Goal: Task Accomplishment & Management: Manage account settings

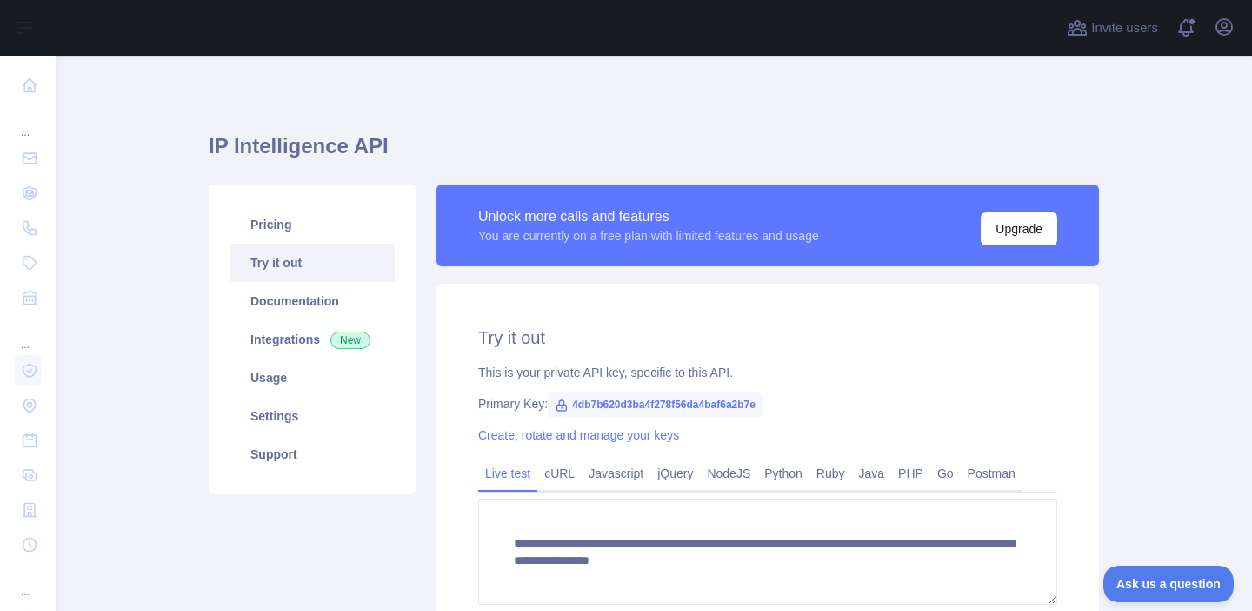
click at [704, 397] on span "4db7b620d3ba4f278f56da4baf6a2b7e" at bounding box center [655, 404] width 215 height 26
click at [628, 441] on link "Create, rotate and manage your keys" at bounding box center [578, 435] width 201 height 14
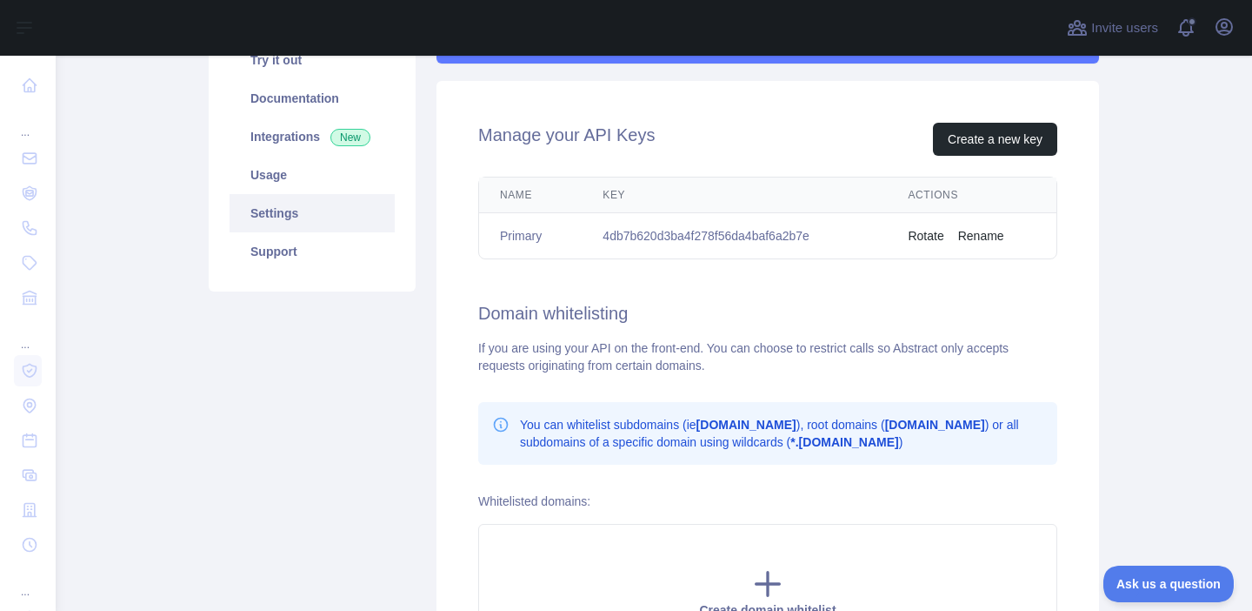
scroll to position [219, 0]
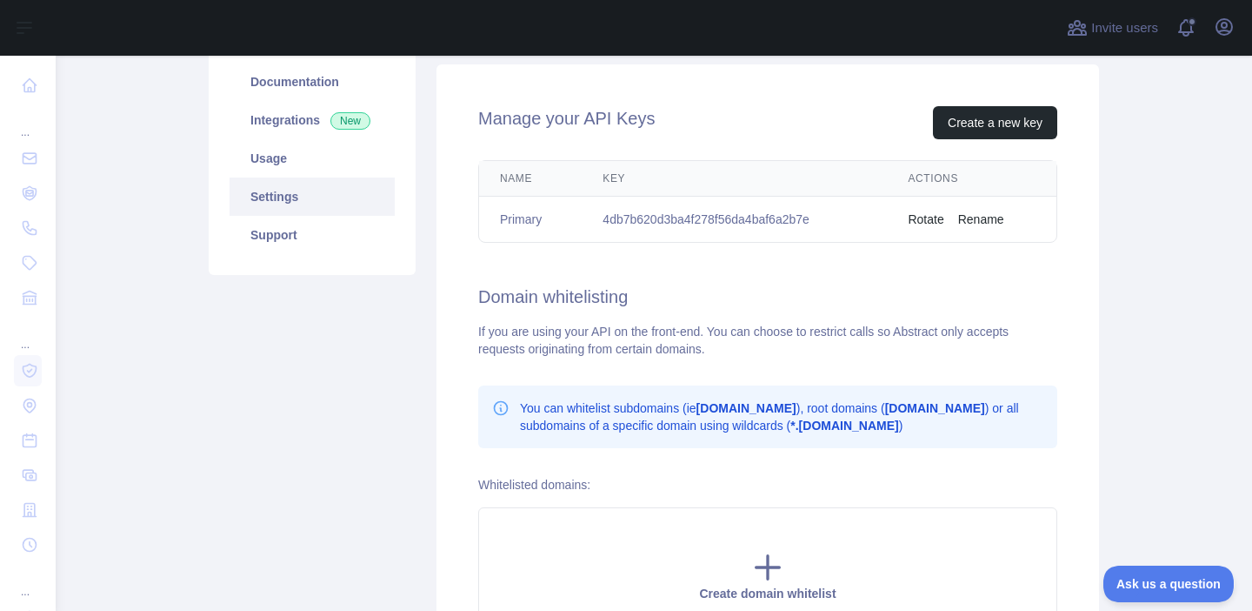
click at [665, 433] on p "You can whitelist subdomains (ie [DOMAIN_NAME] ), root domains ( [DOMAIN_NAME] …" at bounding box center [782, 416] width 524 height 35
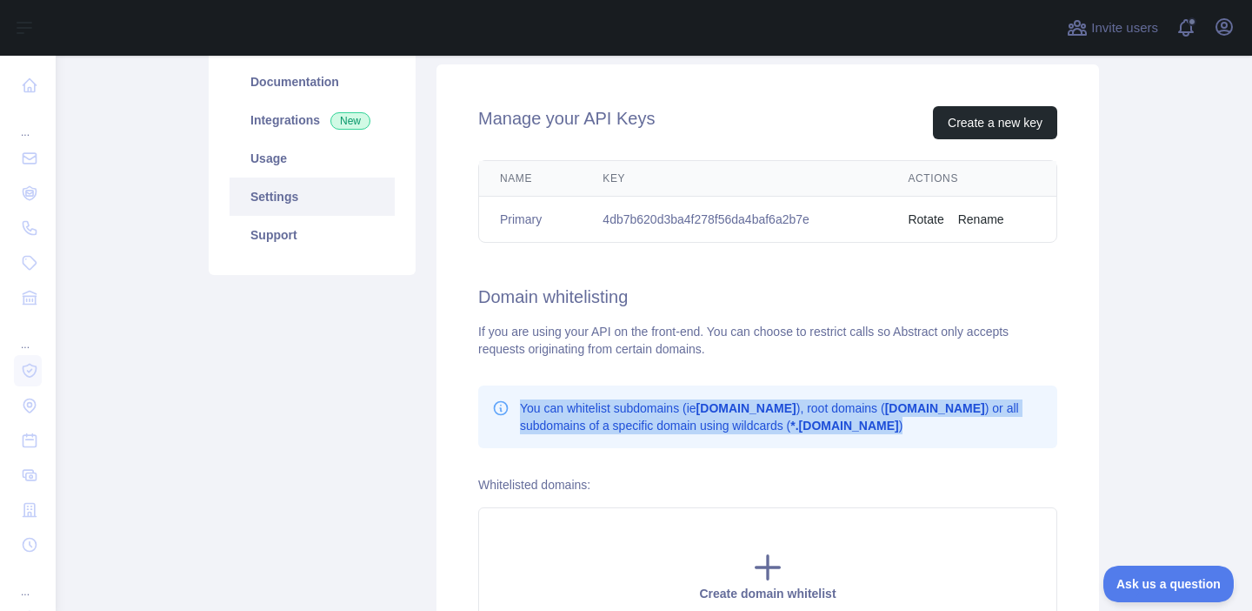
click at [678, 471] on div "Manage your API Keys Create a new key Name Key Actions Primary 4db7b620d3ba4f27…" at bounding box center [768, 375] width 663 height 622
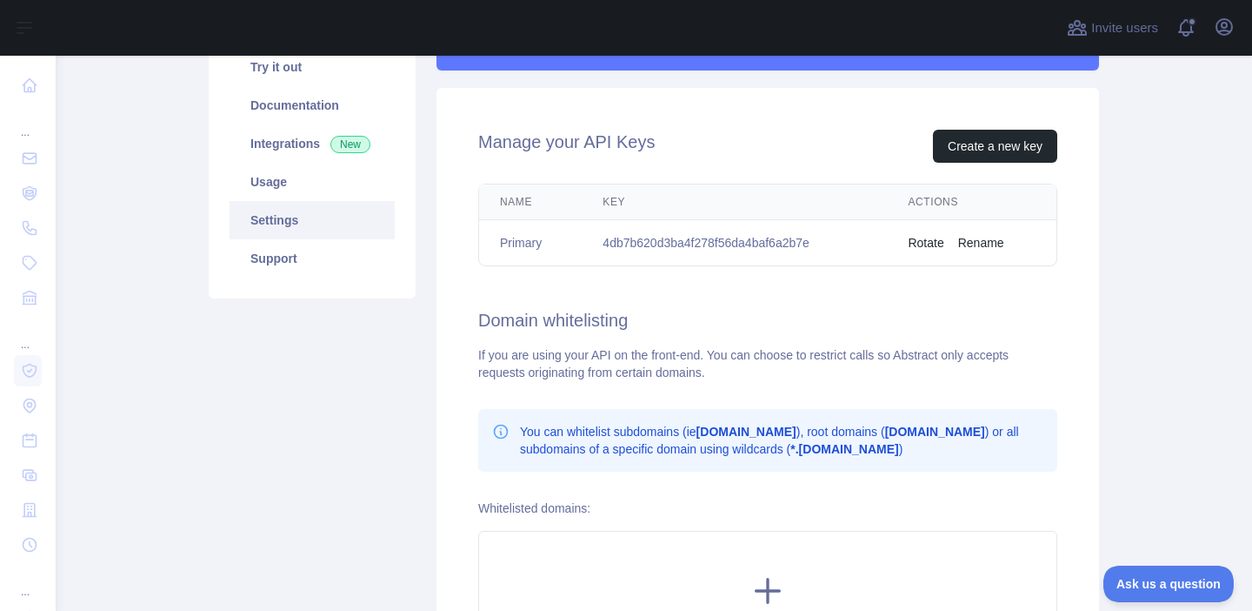
scroll to position [191, 0]
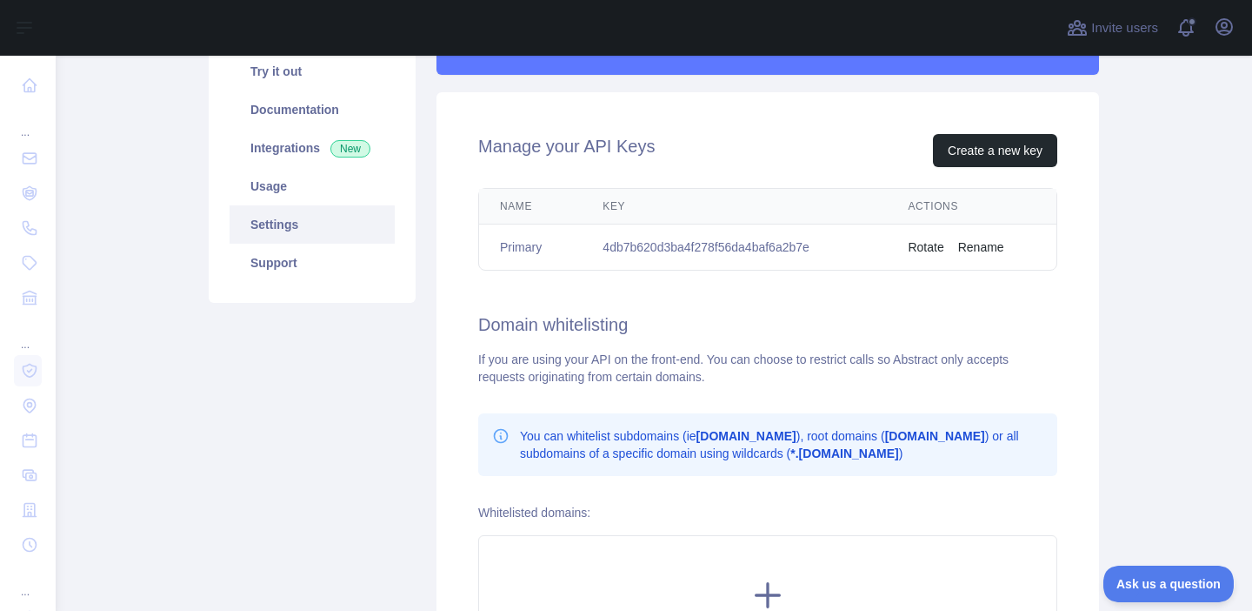
click at [636, 328] on h2 "Domain whitelisting" at bounding box center [767, 324] width 579 height 24
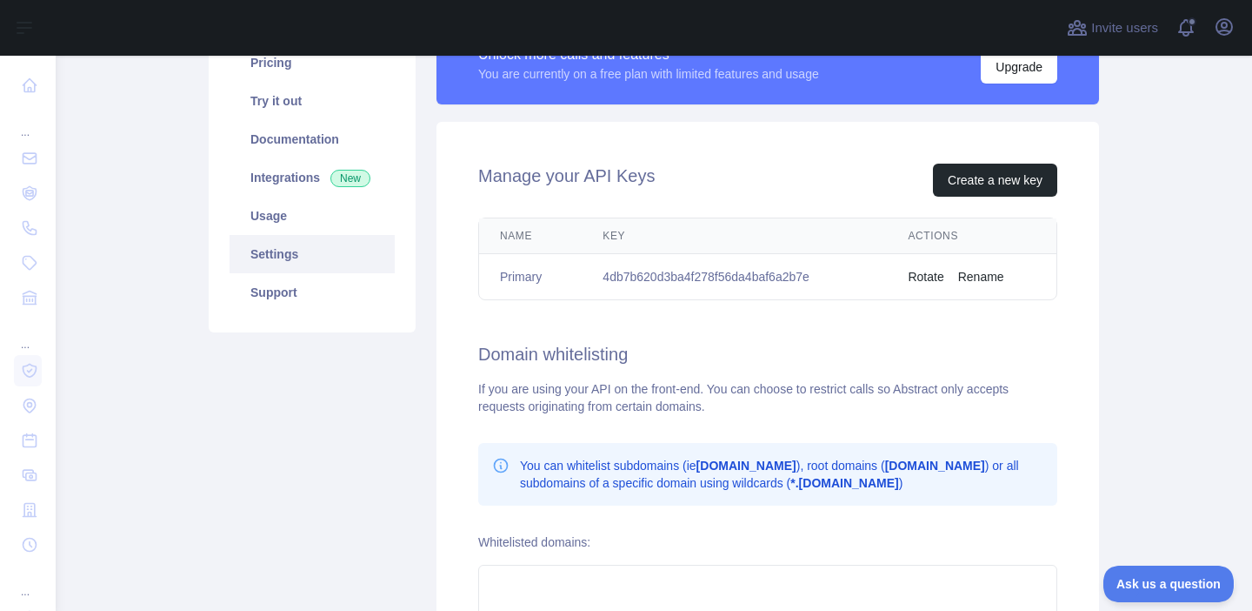
scroll to position [170, 0]
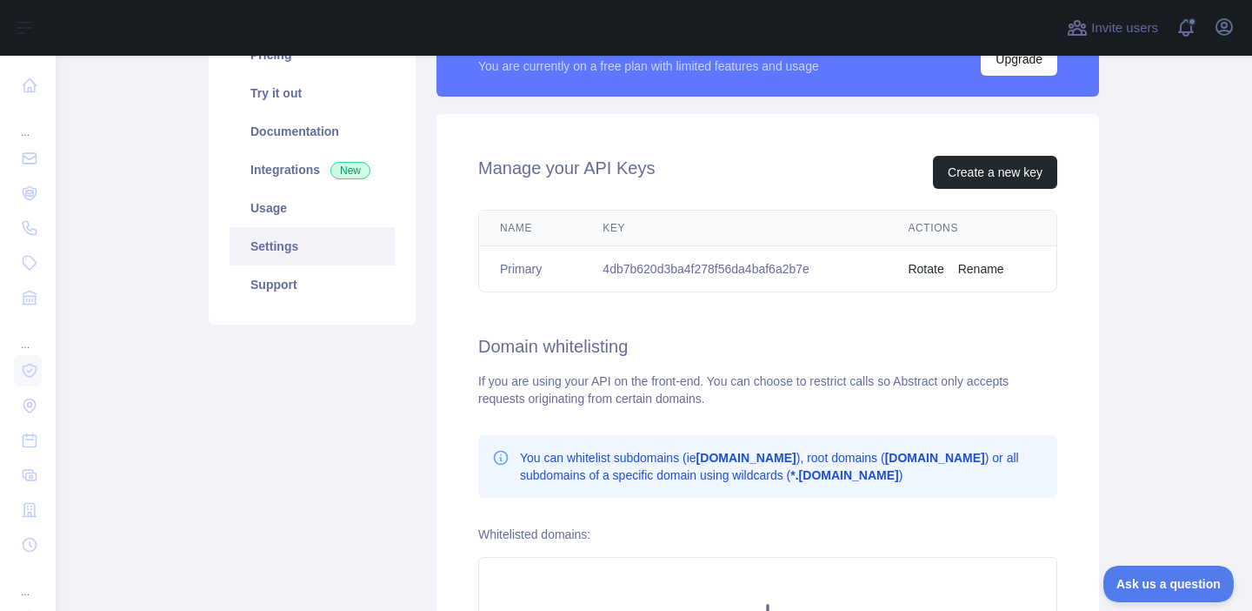
click at [532, 285] on td "Primary" at bounding box center [530, 269] width 103 height 46
click at [561, 168] on h2 "Manage your API Keys" at bounding box center [566, 172] width 177 height 33
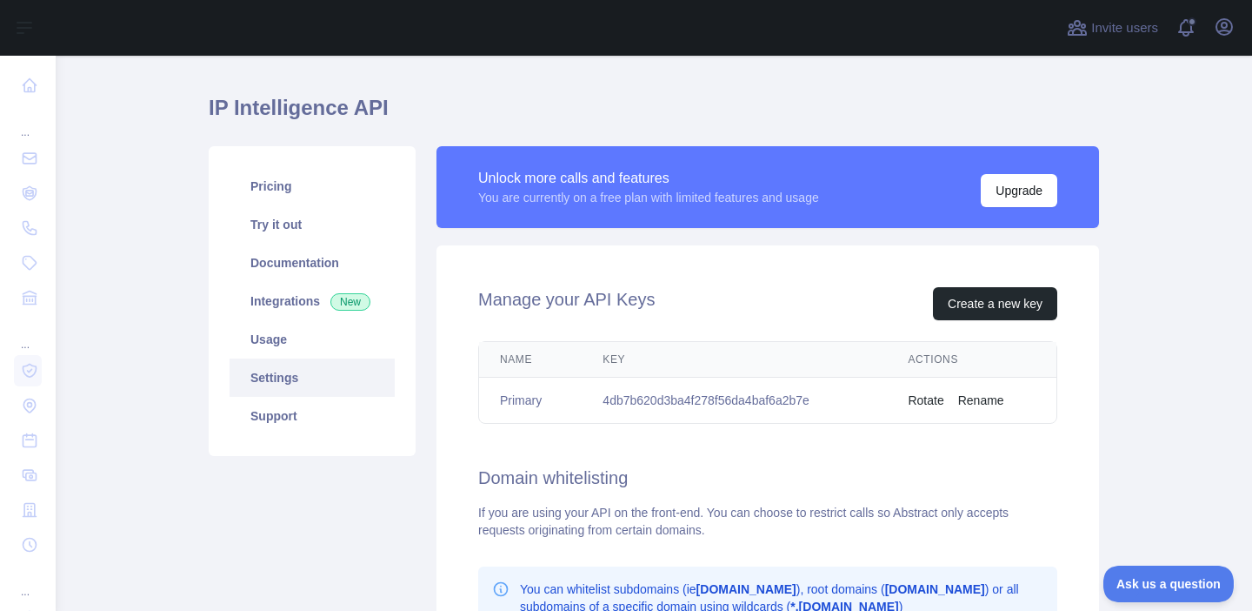
scroll to position [0, 0]
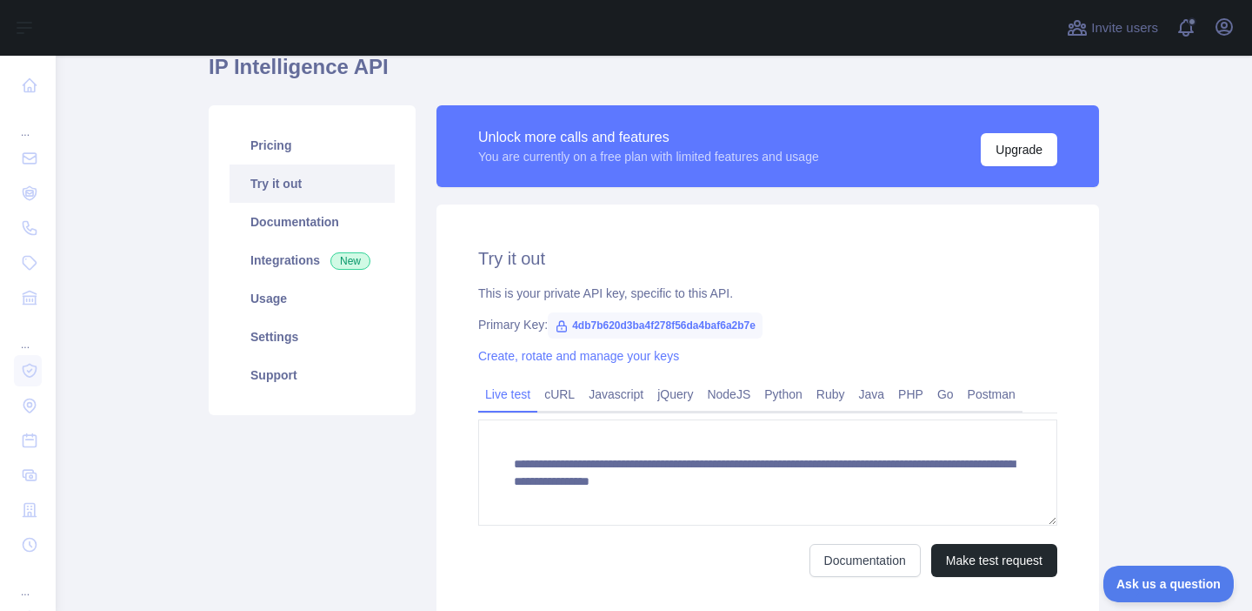
scroll to position [77, 0]
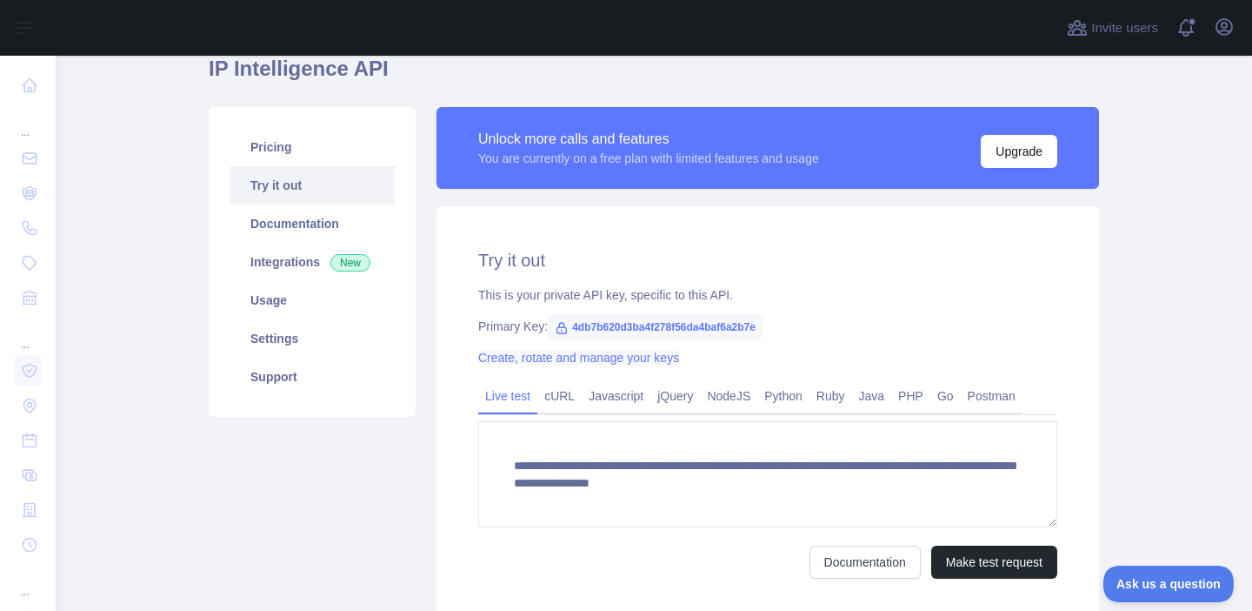
click at [622, 362] on link "Create, rotate and manage your keys" at bounding box center [578, 357] width 201 height 14
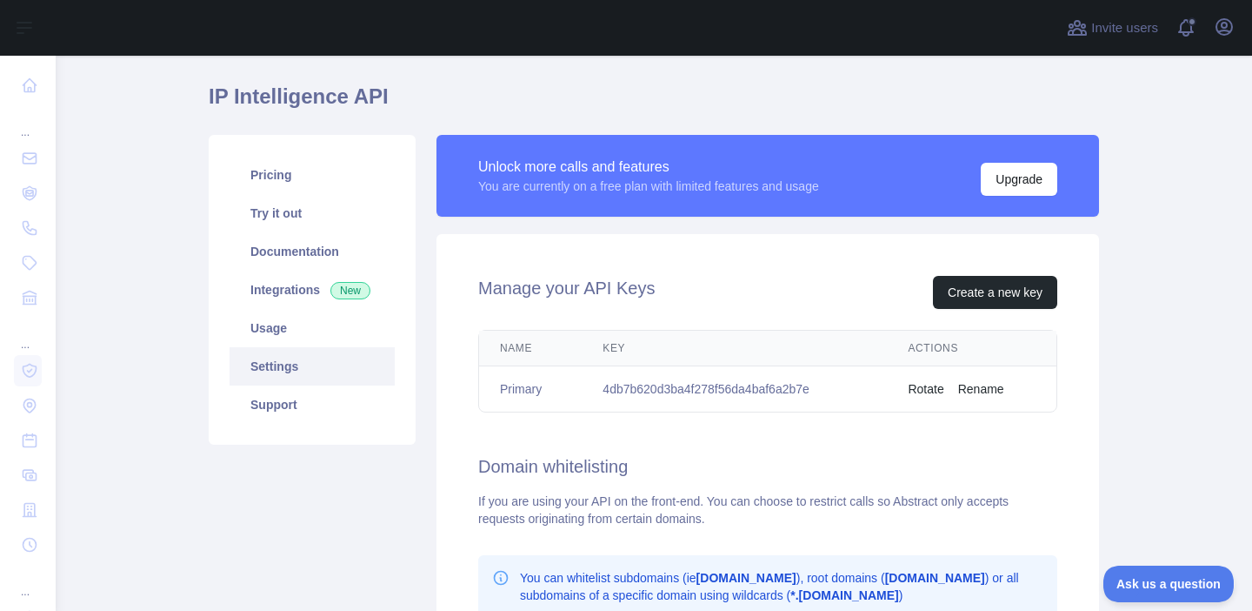
scroll to position [43, 0]
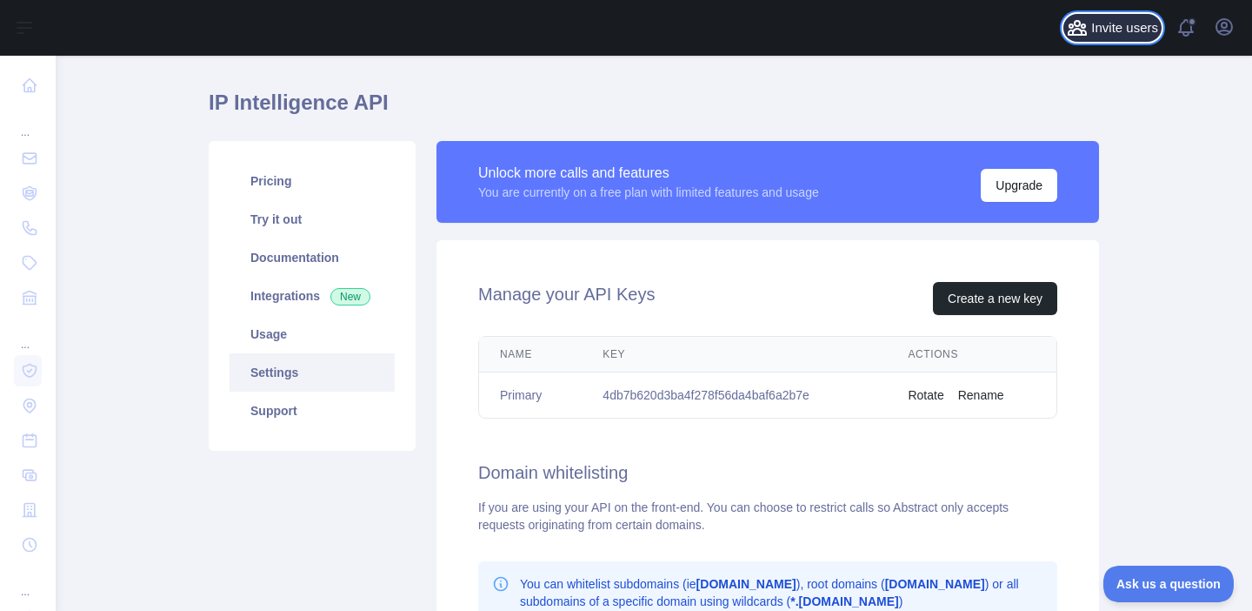
click at [1145, 30] on span "Invite users" at bounding box center [1124, 28] width 67 height 20
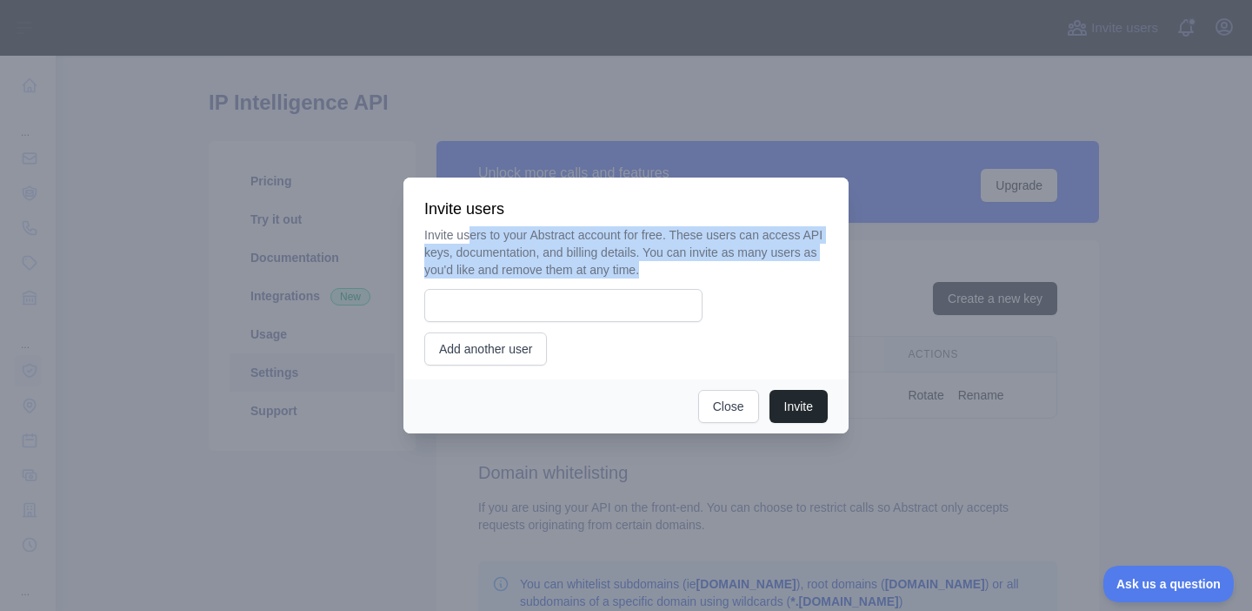
drag, startPoint x: 474, startPoint y: 242, endPoint x: 531, endPoint y: 279, distance: 67.8
click at [531, 279] on div "Invite users to your Abstract account for free. These users can access API keys…" at bounding box center [626, 295] width 404 height 139
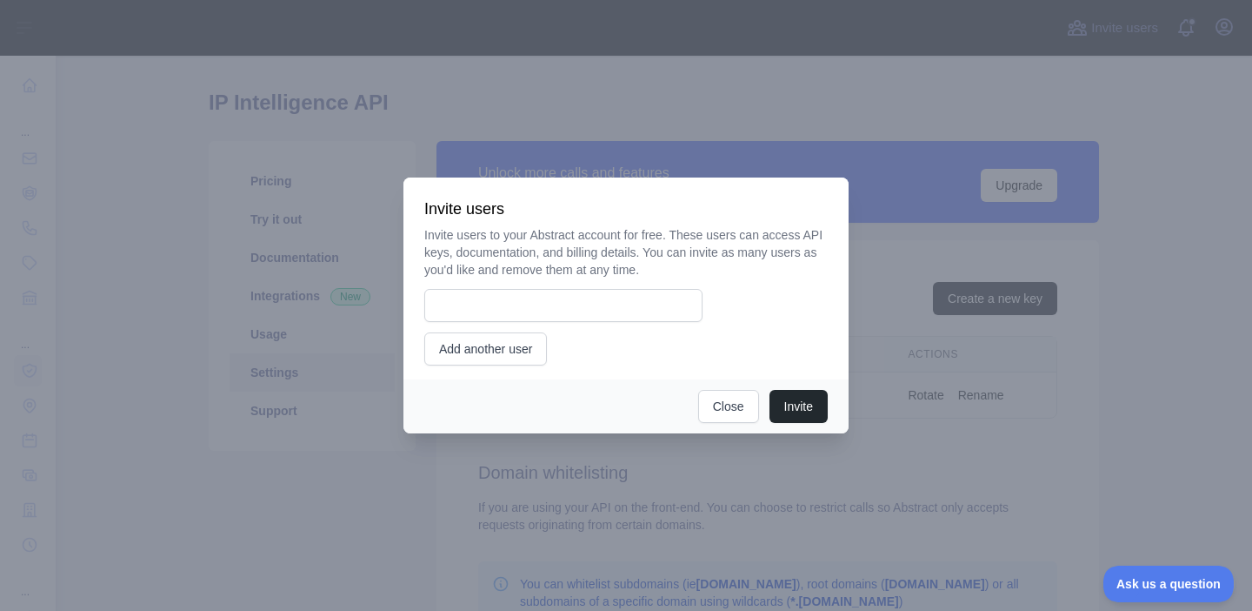
click at [531, 279] on div "Invite users to your Abstract account for free. These users can access API keys…" at bounding box center [626, 295] width 404 height 139
click at [533, 269] on p "Invite users to your Abstract account for free. These users can access API keys…" at bounding box center [626, 252] width 404 height 52
